Goal: Navigation & Orientation: Find specific page/section

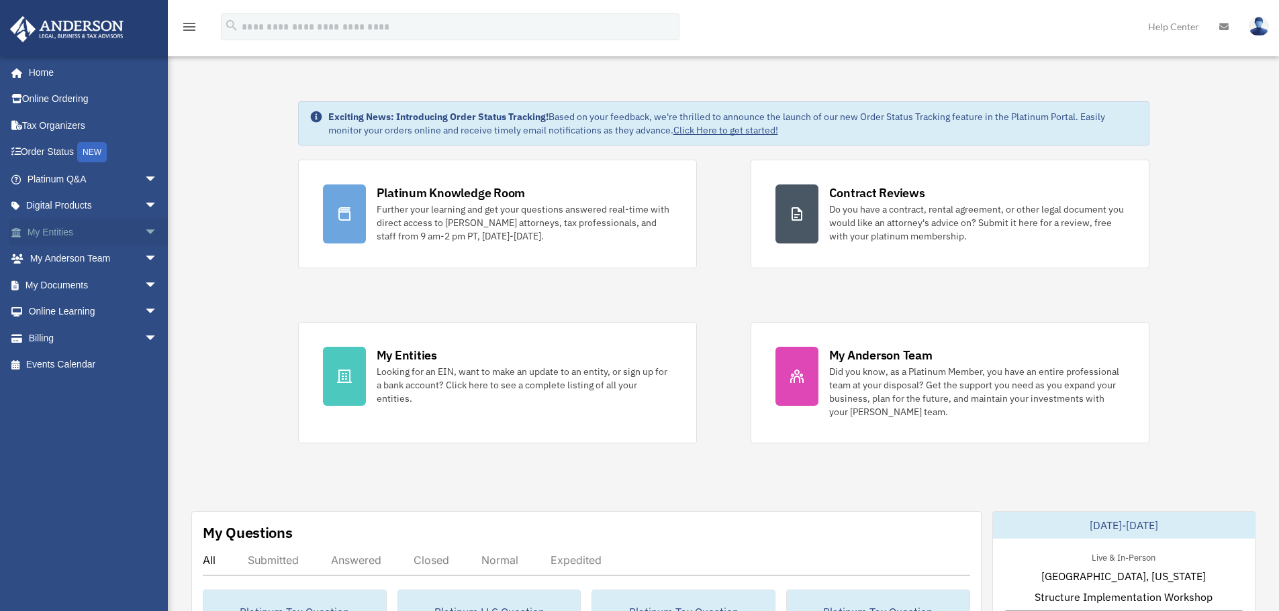
click at [144, 230] on span "arrow_drop_down" at bounding box center [157, 233] width 27 height 28
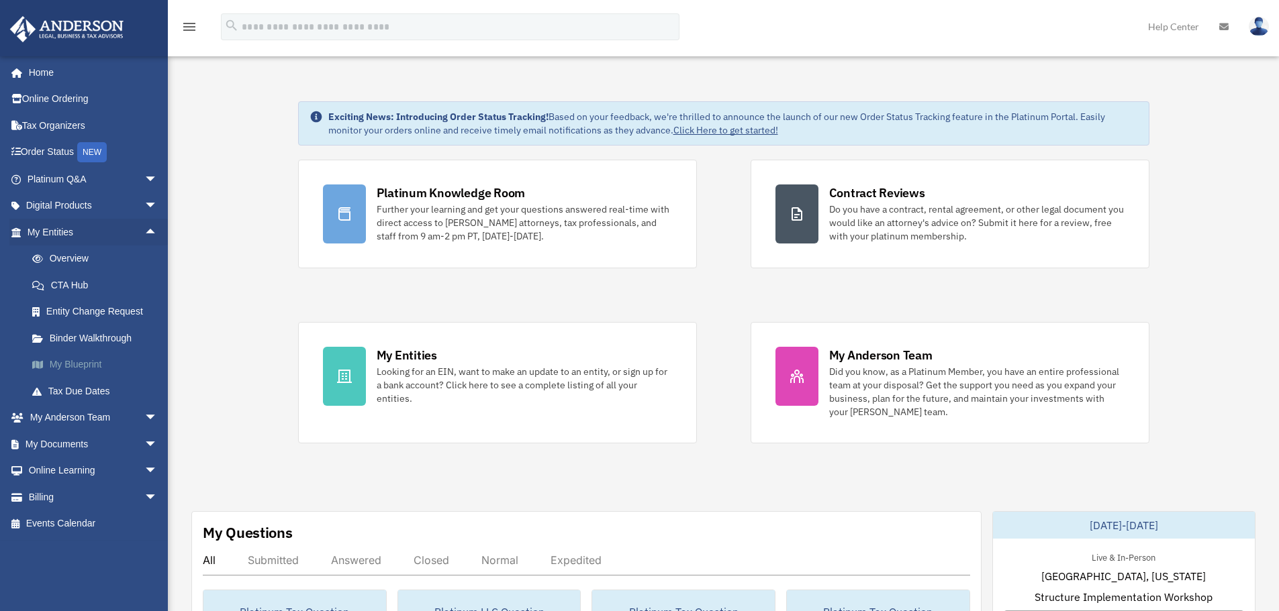
click at [74, 362] on link "My Blueprint" at bounding box center [98, 365] width 159 height 27
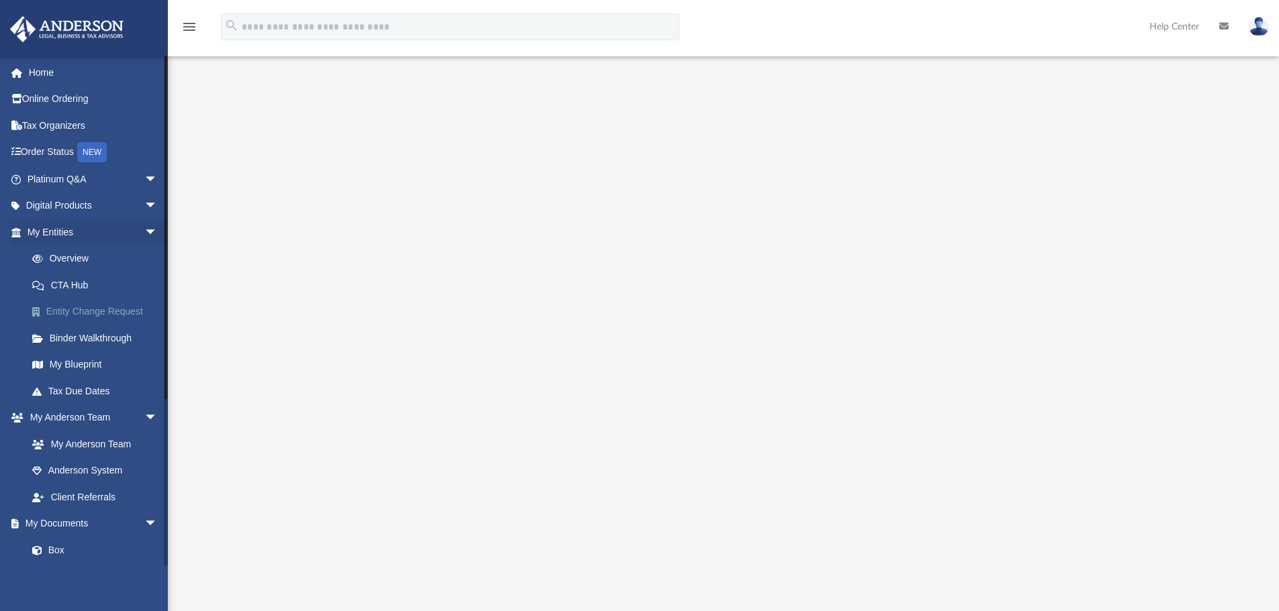
click at [79, 317] on link "Entity Change Request" at bounding box center [98, 312] width 159 height 27
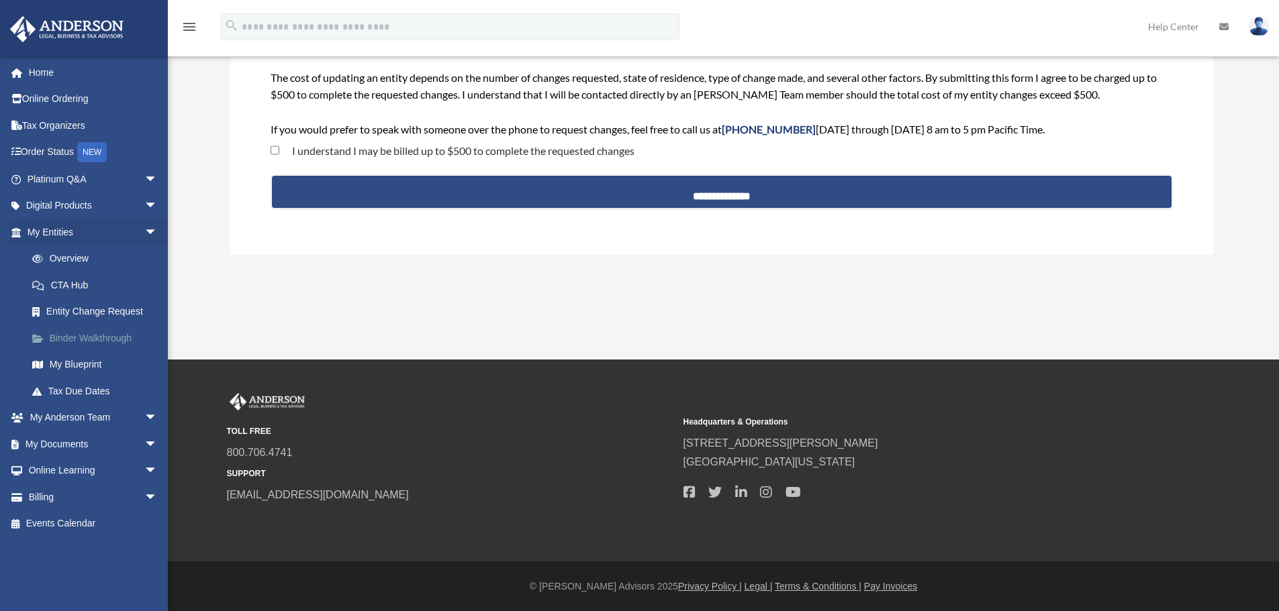
scroll to position [134, 0]
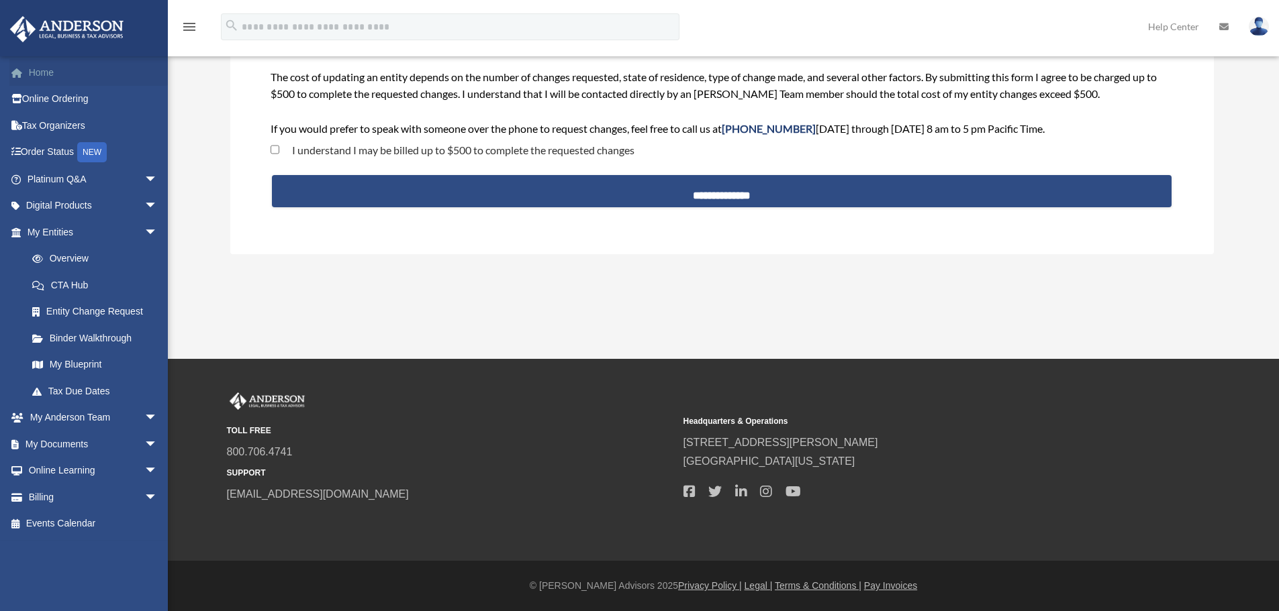
click at [46, 68] on link "Home" at bounding box center [93, 72] width 168 height 27
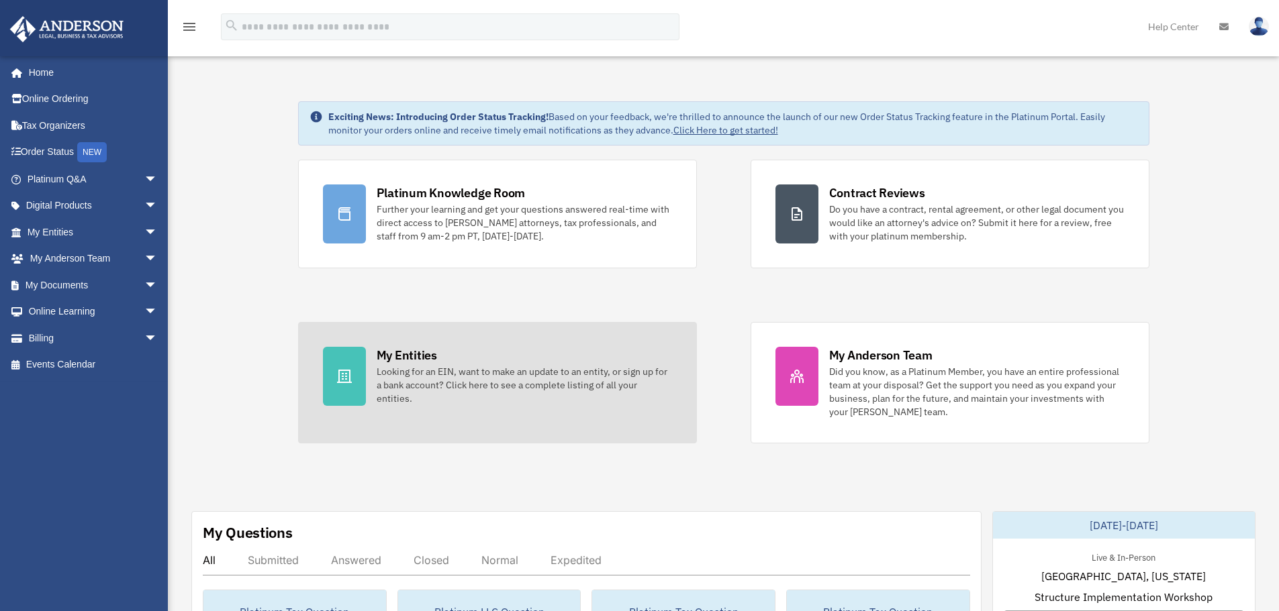
click at [399, 354] on div "My Entities" at bounding box center [407, 355] width 60 height 17
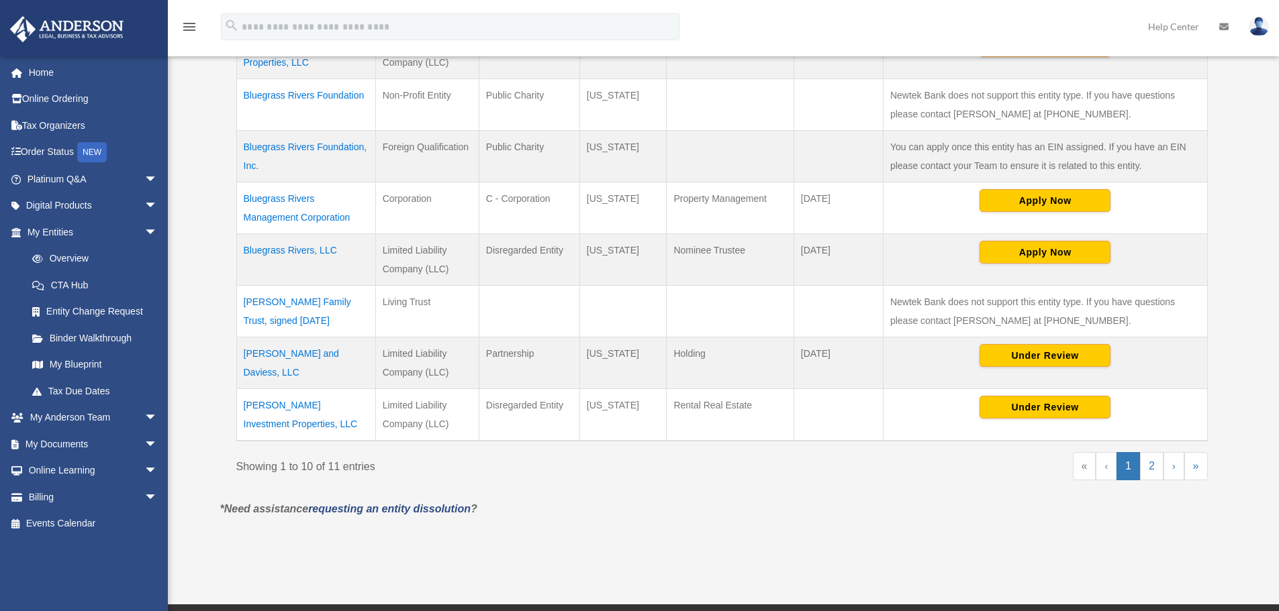
scroll to position [470, 0]
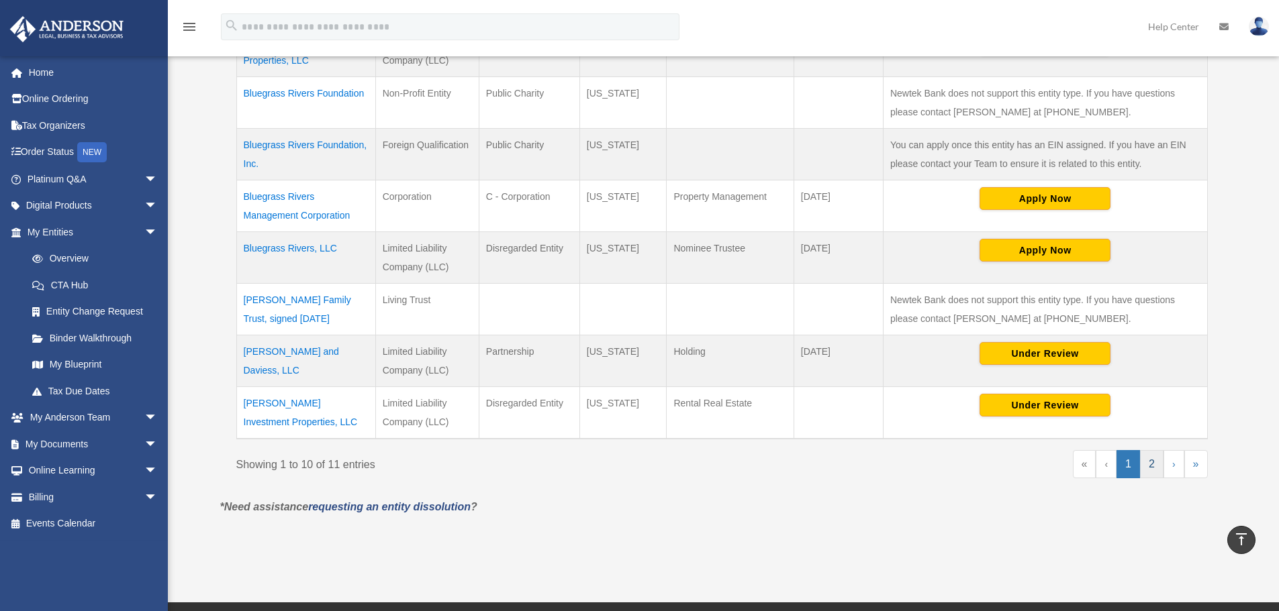
click at [1155, 465] on link "2" at bounding box center [1151, 464] width 23 height 28
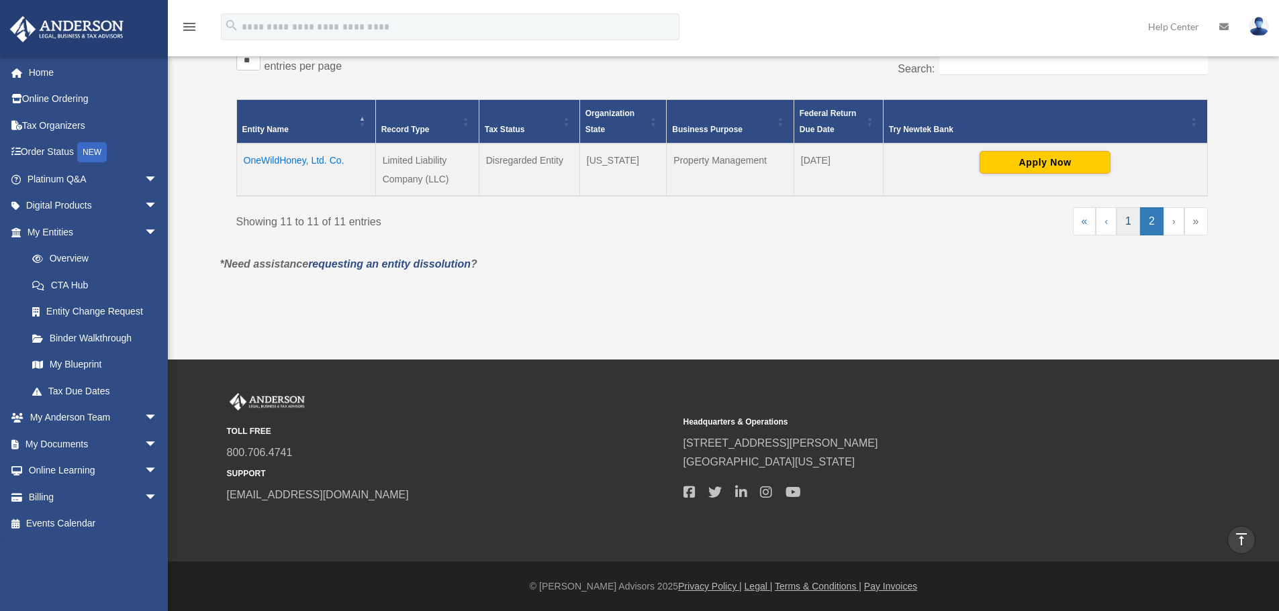
click at [1122, 224] on link "1" at bounding box center [1127, 221] width 23 height 28
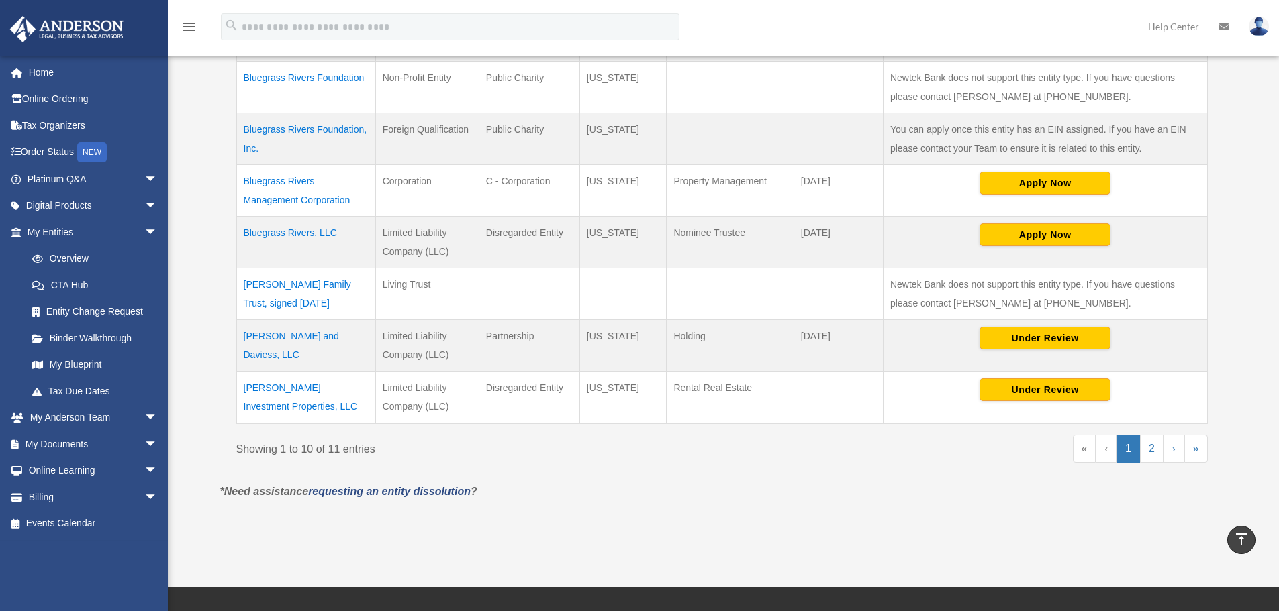
scroll to position [495, 0]
